Goal: Transaction & Acquisition: Book appointment/travel/reservation

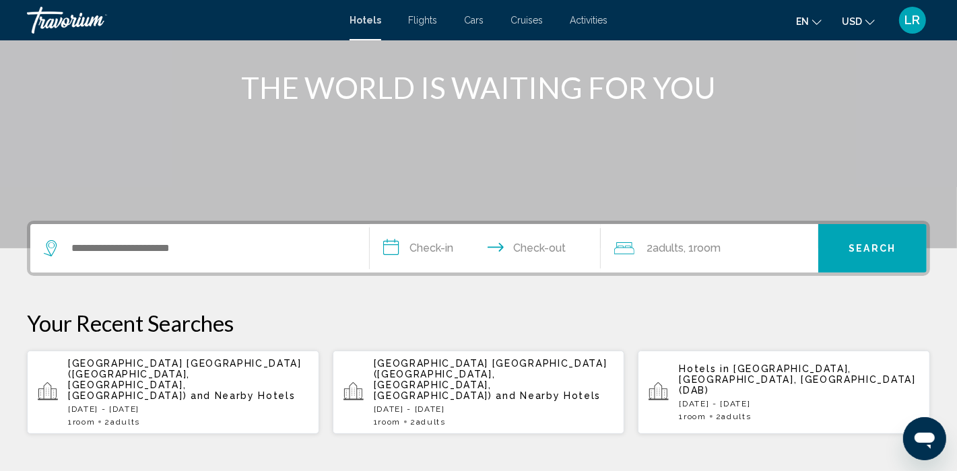
scroll to position [156, 0]
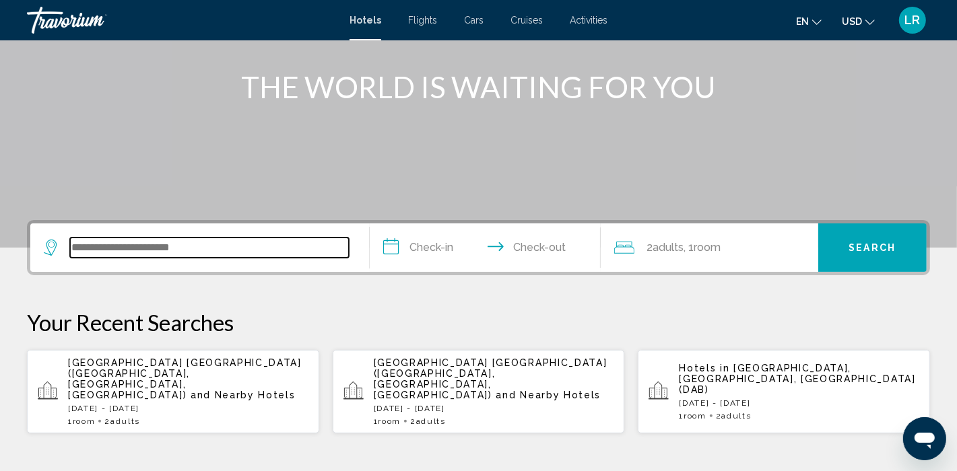
click at [77, 249] on input "Search widget" at bounding box center [209, 248] width 279 height 20
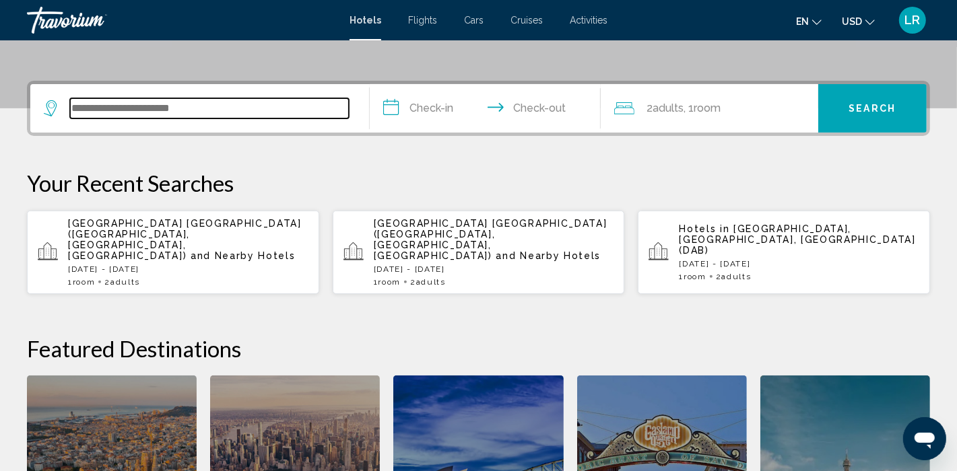
scroll to position [332, 0]
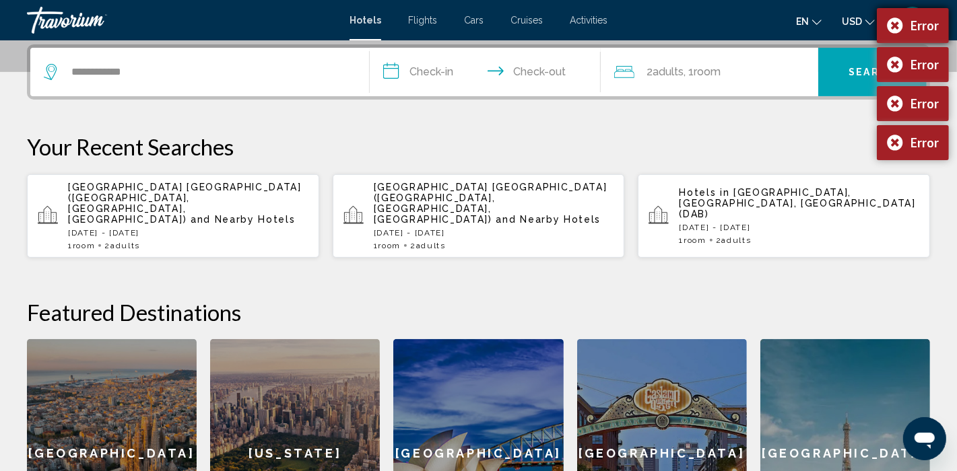
click at [894, 22] on div "Error" at bounding box center [912, 25] width 72 height 35
drag, startPoint x: 893, startPoint y: 58, endPoint x: 895, endPoint y: 33, distance: 25.0
click at [893, 58] on div "Error" at bounding box center [912, 64] width 72 height 35
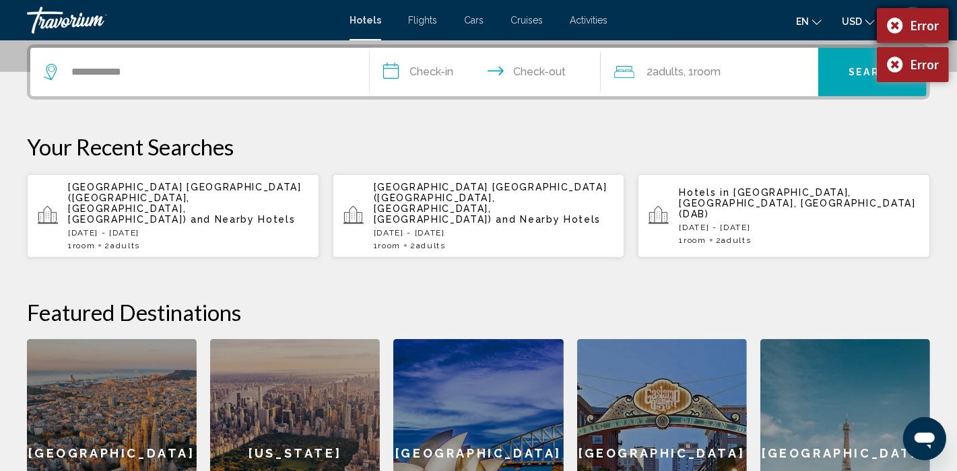
drag, startPoint x: 893, startPoint y: 24, endPoint x: 892, endPoint y: 42, distance: 18.2
click at [893, 32] on div "Error" at bounding box center [912, 25] width 72 height 35
click at [891, 60] on button "Search" at bounding box center [872, 72] width 108 height 48
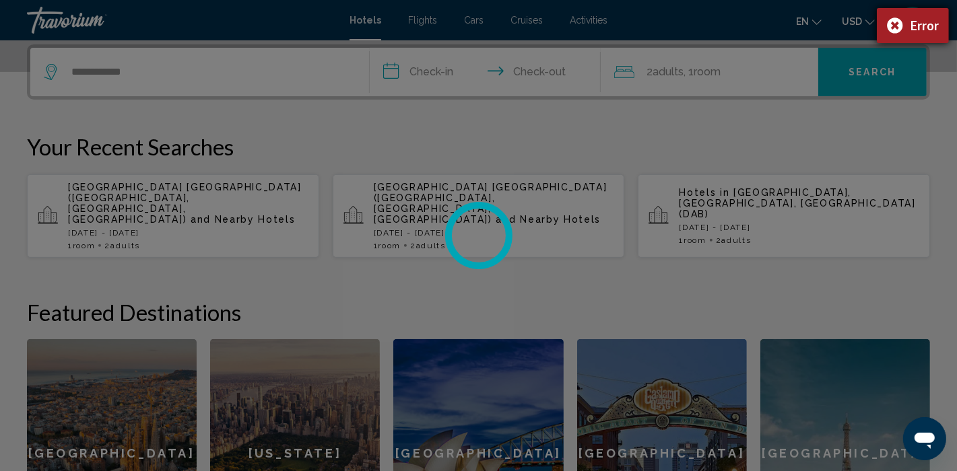
click at [892, 25] on div "Error" at bounding box center [912, 25] width 72 height 35
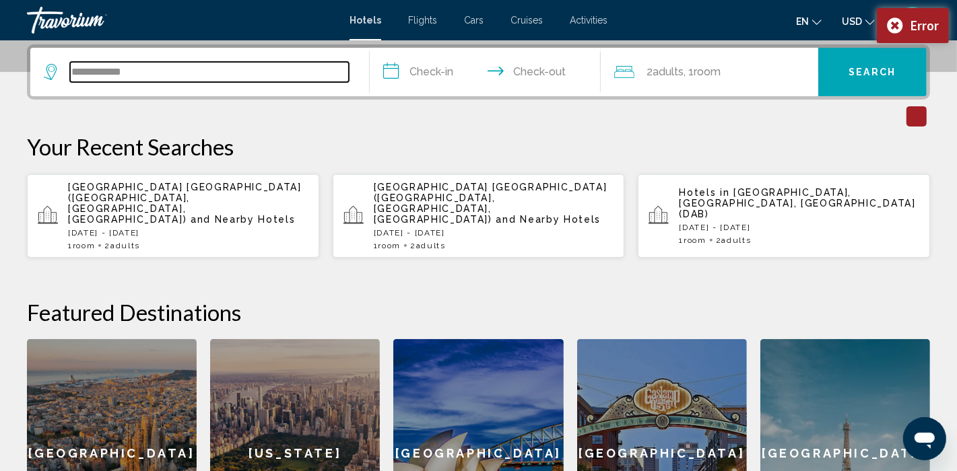
drag, startPoint x: 143, startPoint y: 77, endPoint x: 153, endPoint y: 79, distance: 10.5
click at [144, 77] on input "**********" at bounding box center [209, 72] width 279 height 20
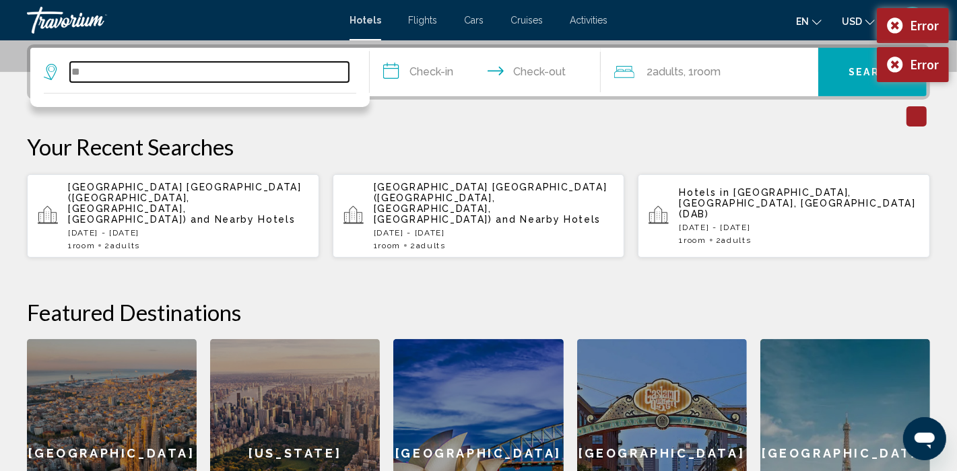
type input "*"
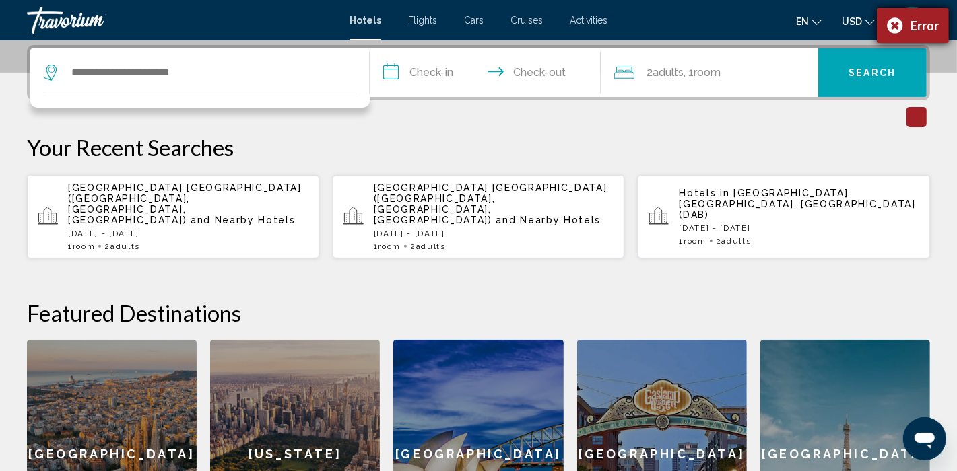
click at [895, 20] on div "Error" at bounding box center [912, 25] width 72 height 35
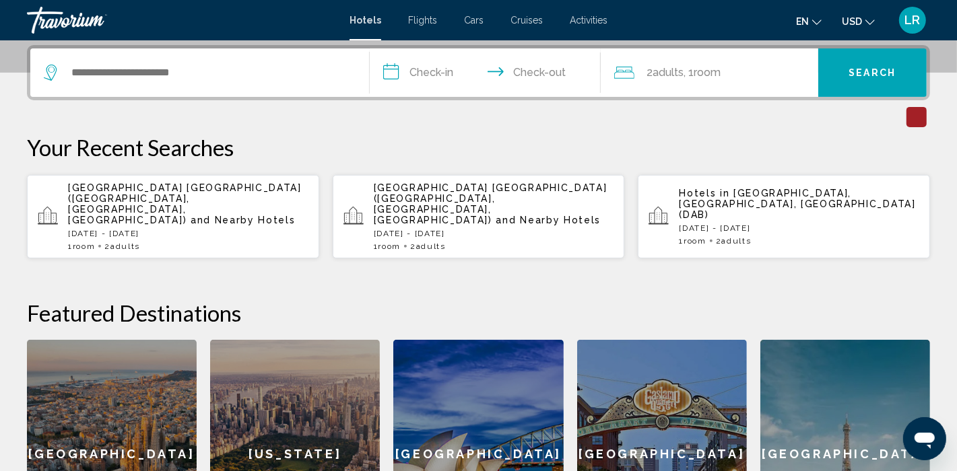
click at [915, 114] on div "Main content" at bounding box center [916, 117] width 20 height 20
